Goal: Go to known website: Access a specific website the user already knows

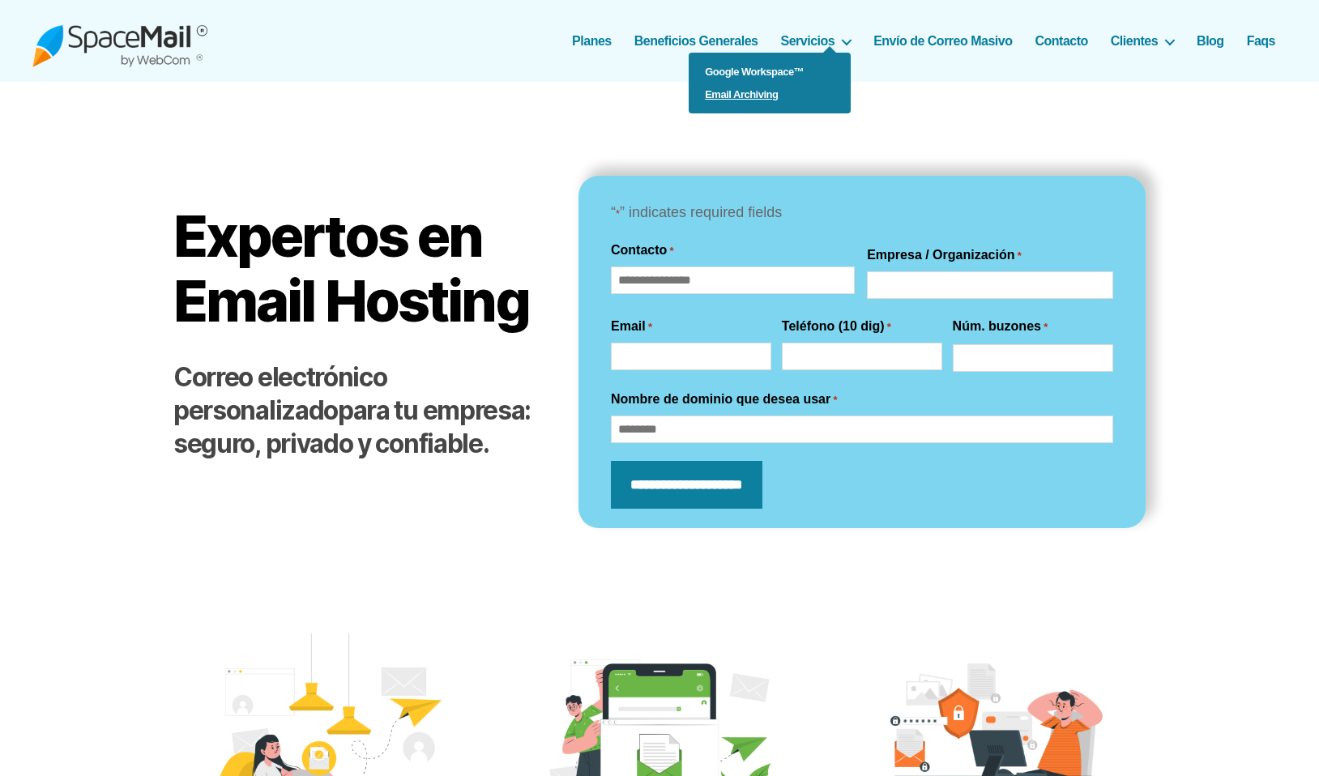
click at [744, 98] on link "Email Archiving" at bounding box center [770, 94] width 162 height 23
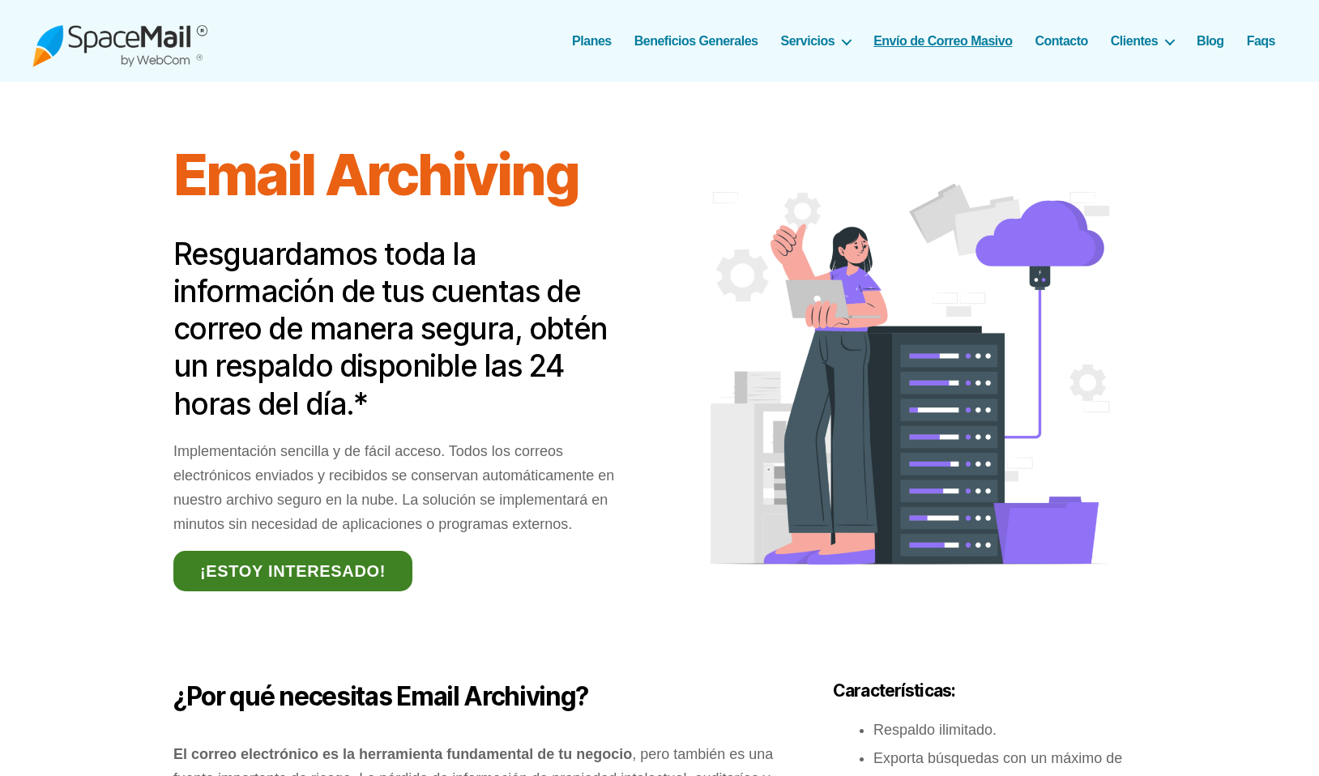
click at [952, 38] on link "Envío de Correo Masivo" at bounding box center [943, 40] width 139 height 15
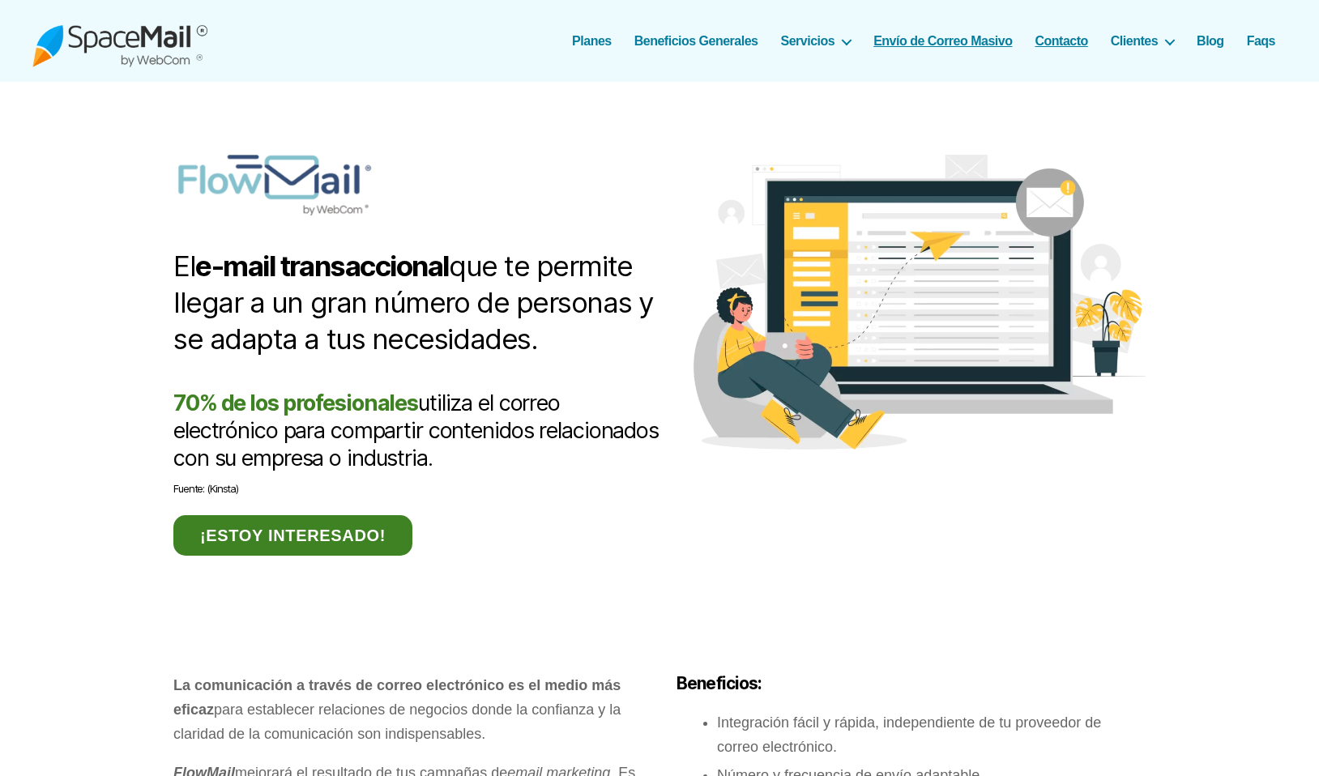
click at [1058, 43] on link "Contacto" at bounding box center [1061, 40] width 53 height 15
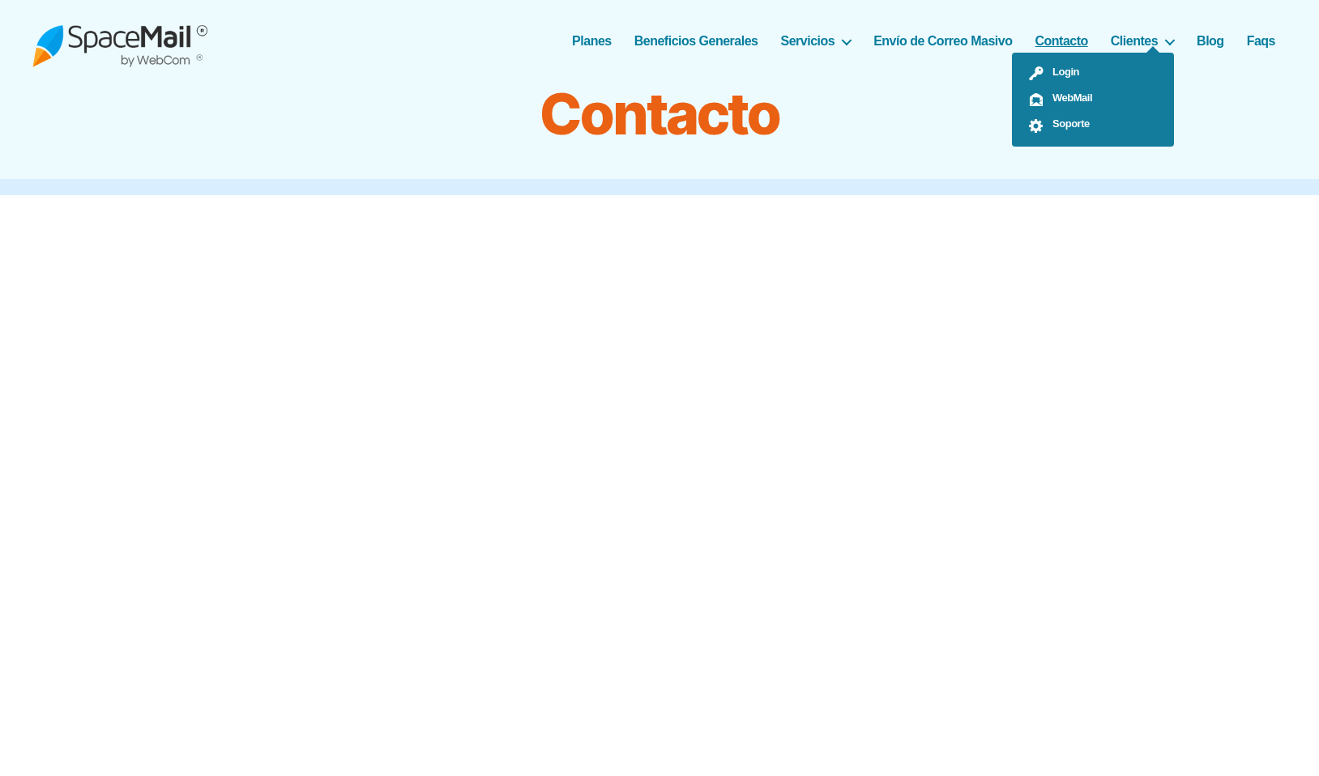
click at [1142, 53] on ul "Login WebMail Soporte" at bounding box center [1093, 100] width 162 height 94
click at [1068, 95] on span "WebMail" at bounding box center [1069, 98] width 48 height 12
